Goal: Find specific page/section: Locate a particular part of the current website

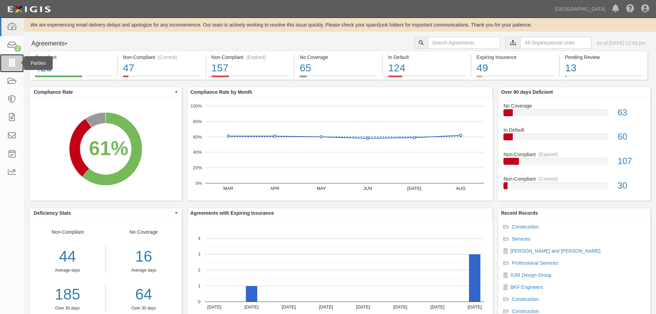
click at [17, 69] on link at bounding box center [12, 63] width 24 height 18
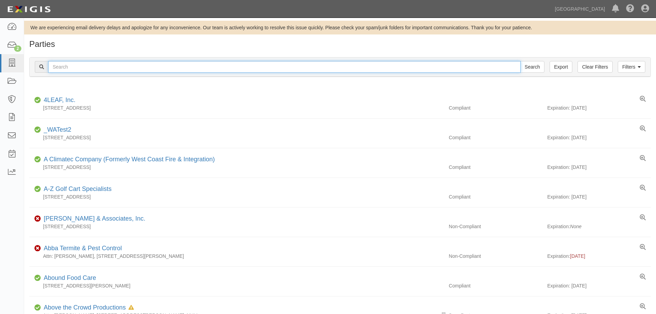
click at [151, 63] on input "text" at bounding box center [284, 67] width 473 height 12
type input "rpw"
click at [520, 61] on input "Search" at bounding box center [532, 67] width 24 height 12
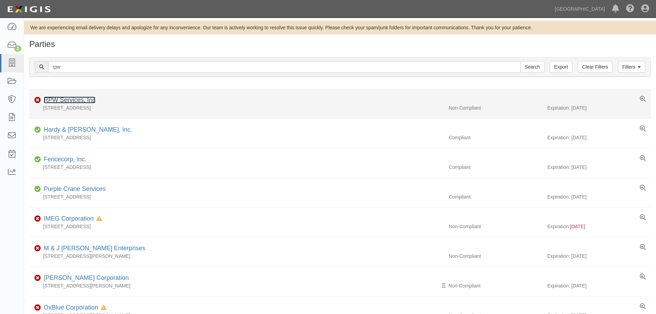
click at [82, 100] on link "RPW Services, Inc" at bounding box center [70, 99] width 52 height 7
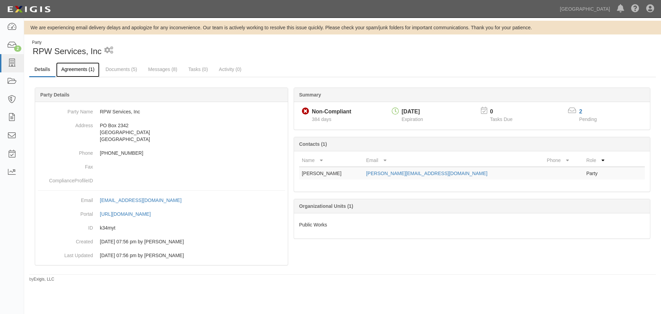
click at [90, 72] on link "Agreements (1)" at bounding box center [77, 69] width 43 height 15
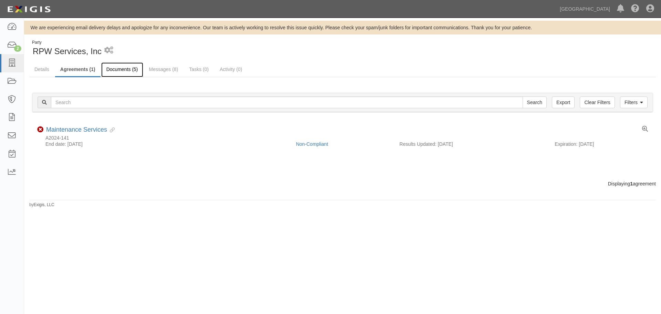
click at [118, 72] on link "Documents (5)" at bounding box center [122, 69] width 42 height 15
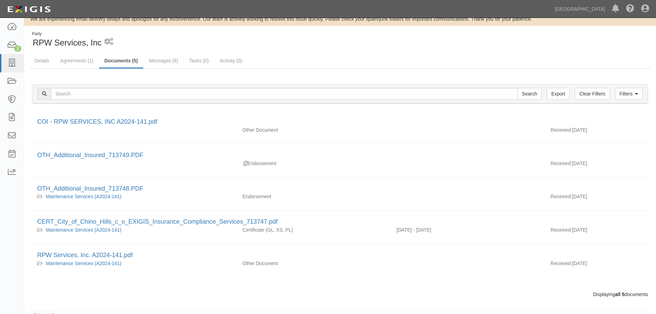
scroll to position [13, 0]
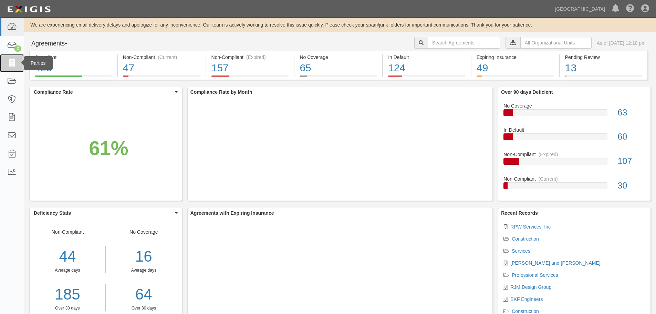
click at [17, 66] on link at bounding box center [12, 63] width 24 height 18
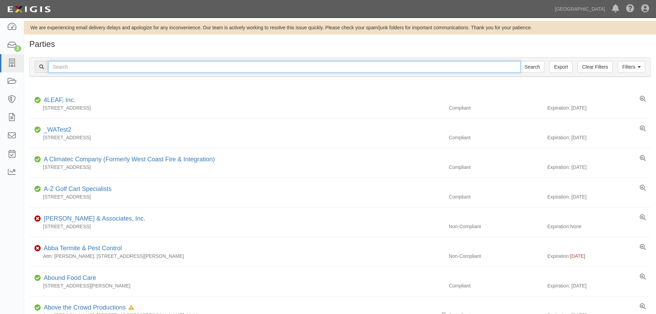
click at [103, 63] on input "text" at bounding box center [284, 67] width 473 height 12
type input "rpw services"
click at [520, 61] on input "Search" at bounding box center [532, 67] width 24 height 12
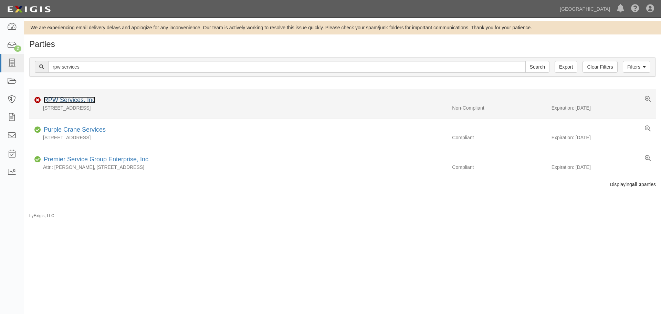
click at [90, 97] on link "RPW Services, Inc" at bounding box center [70, 99] width 52 height 7
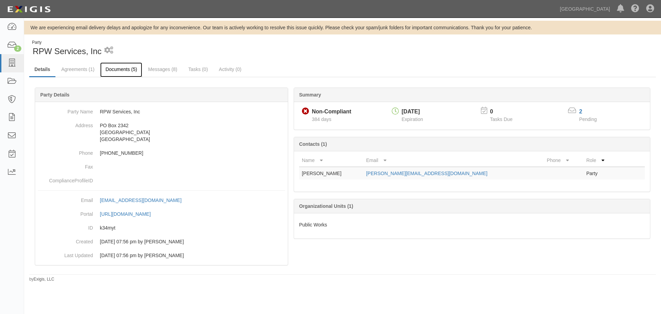
click at [132, 68] on link "Documents (5)" at bounding box center [121, 69] width 42 height 15
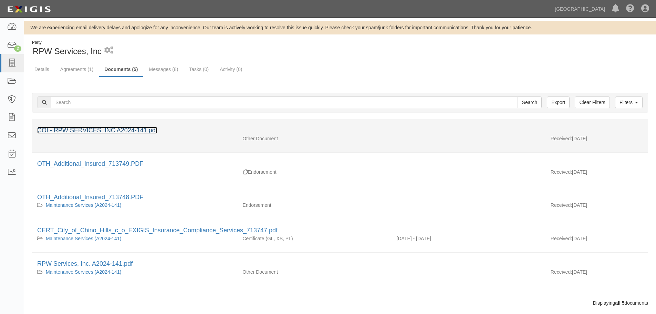
click at [116, 131] on link "COI - RPW SERVICES, INC A2024-141.pdf" at bounding box center [97, 130] width 120 height 7
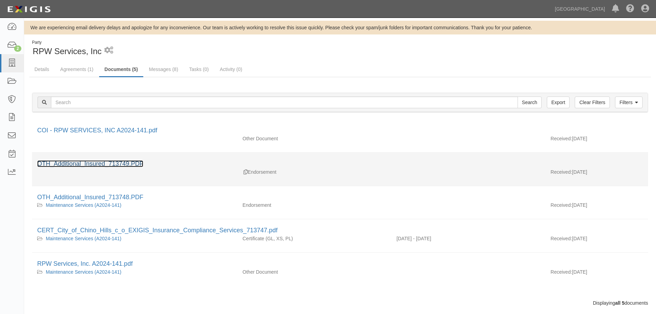
click at [90, 164] on link "OTH_Additional_Insured_713749.PDF" at bounding box center [90, 163] width 106 height 7
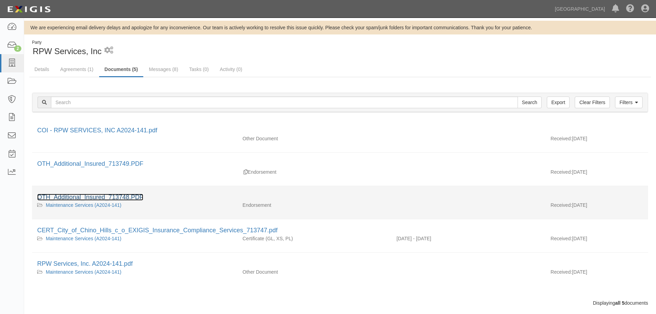
click at [94, 194] on link "OTH_Additional_Insured_713748.PDF" at bounding box center [90, 197] width 106 height 7
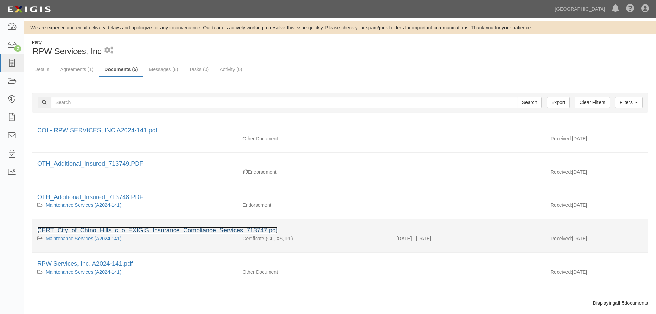
click at [133, 229] on link "CERT_City_of_Chino_Hills_c_o_EXIGIS_Insurance_Compliance_Services_713747.pdf" at bounding box center [157, 230] width 240 height 7
click at [106, 230] on link "CERT_City_of_Chino_Hills_c_o_EXIGIS_Insurance_Compliance_Services_713747.pdf" at bounding box center [157, 230] width 240 height 7
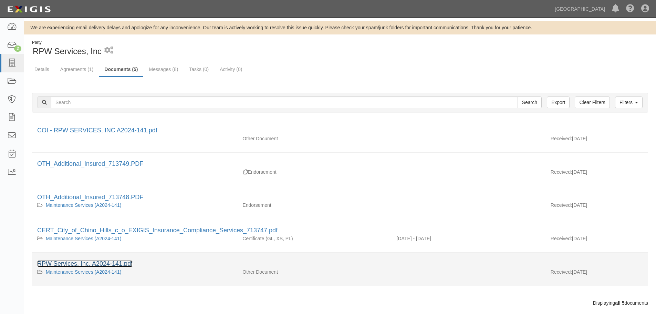
click at [120, 260] on link "RPW Services, Inc. A2024-141.pdf" at bounding box center [84, 263] width 95 height 7
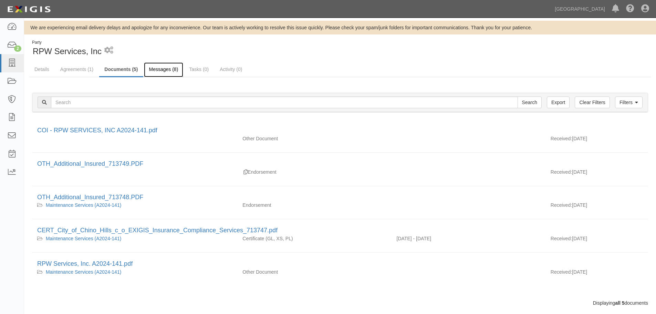
click at [158, 73] on link "Messages (8)" at bounding box center [164, 69] width 40 height 15
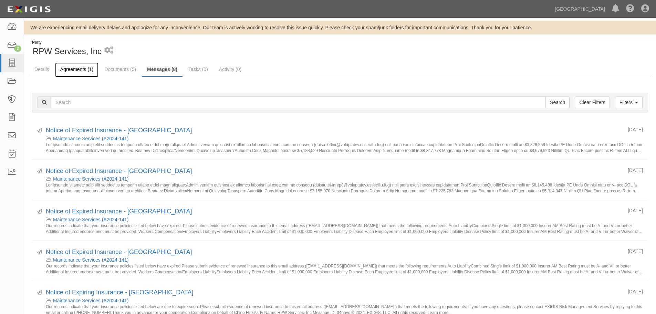
click at [76, 66] on link "Agreements (1)" at bounding box center [76, 69] width 43 height 15
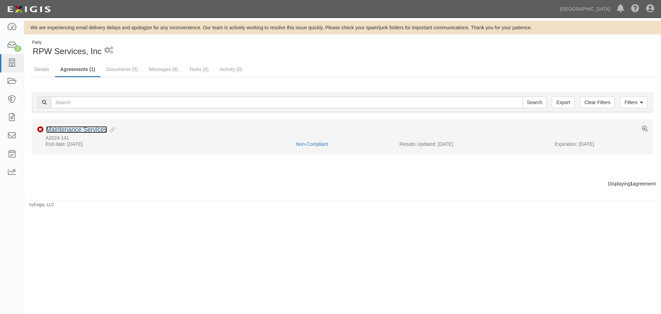
click at [82, 127] on link "Maintenance Services" at bounding box center [76, 129] width 61 height 7
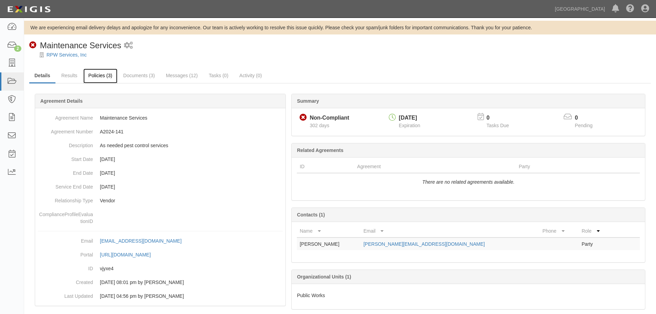
click at [98, 77] on link "Policies (3)" at bounding box center [100, 76] width 34 height 15
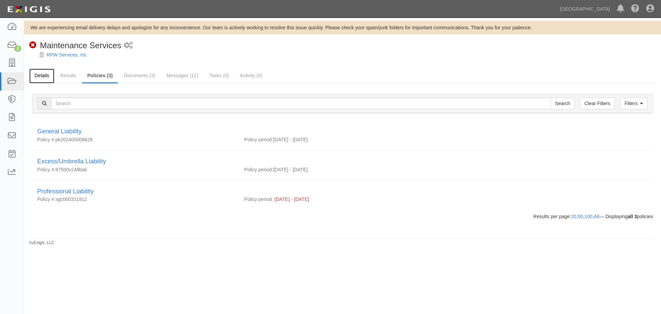
click at [44, 76] on link "Details" at bounding box center [41, 76] width 25 height 15
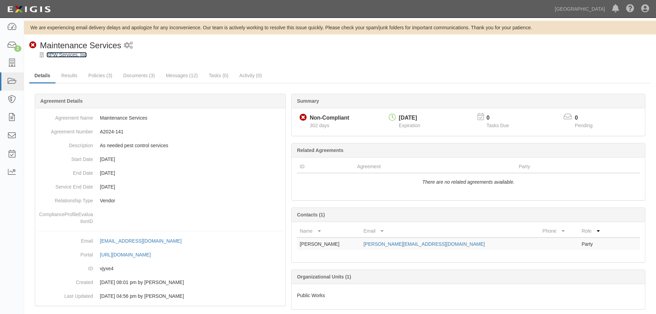
click at [67, 56] on link "RPW Services, Inc" at bounding box center [67, 55] width 40 height 6
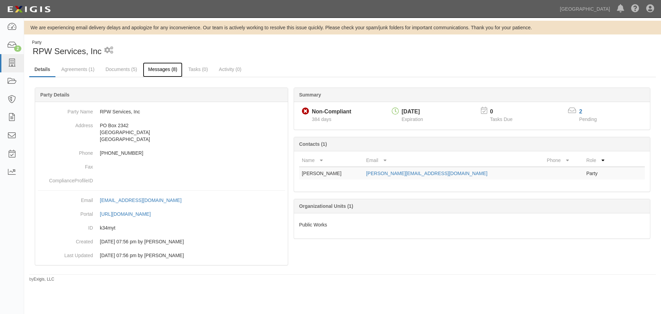
click at [164, 70] on link "Messages (8)" at bounding box center [163, 69] width 40 height 15
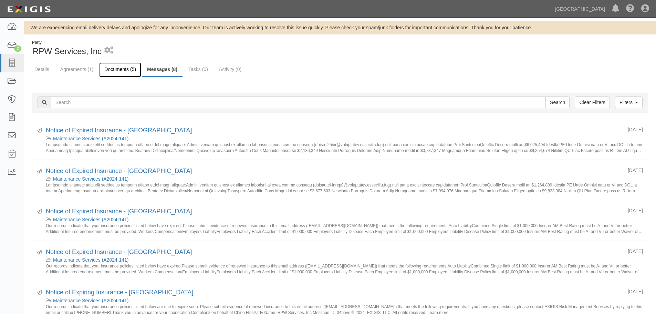
click at [130, 67] on link "Documents (5)" at bounding box center [120, 69] width 42 height 15
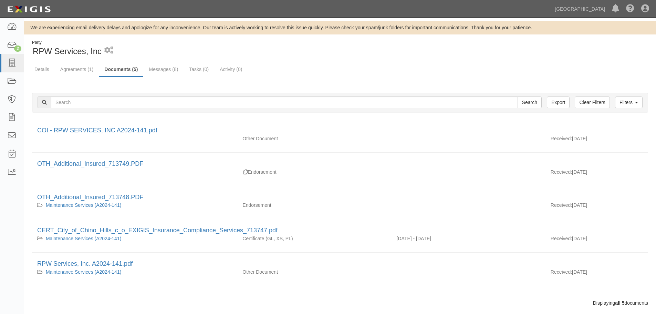
scroll to position [13, 0]
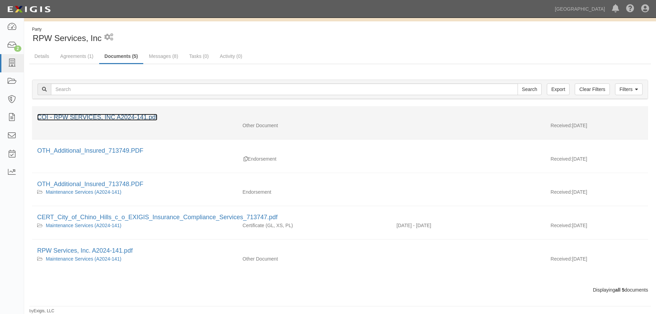
click at [117, 117] on link "COI - RPW SERVICES, INC A2024-141.pdf" at bounding box center [97, 117] width 120 height 7
